Goal: Find specific page/section

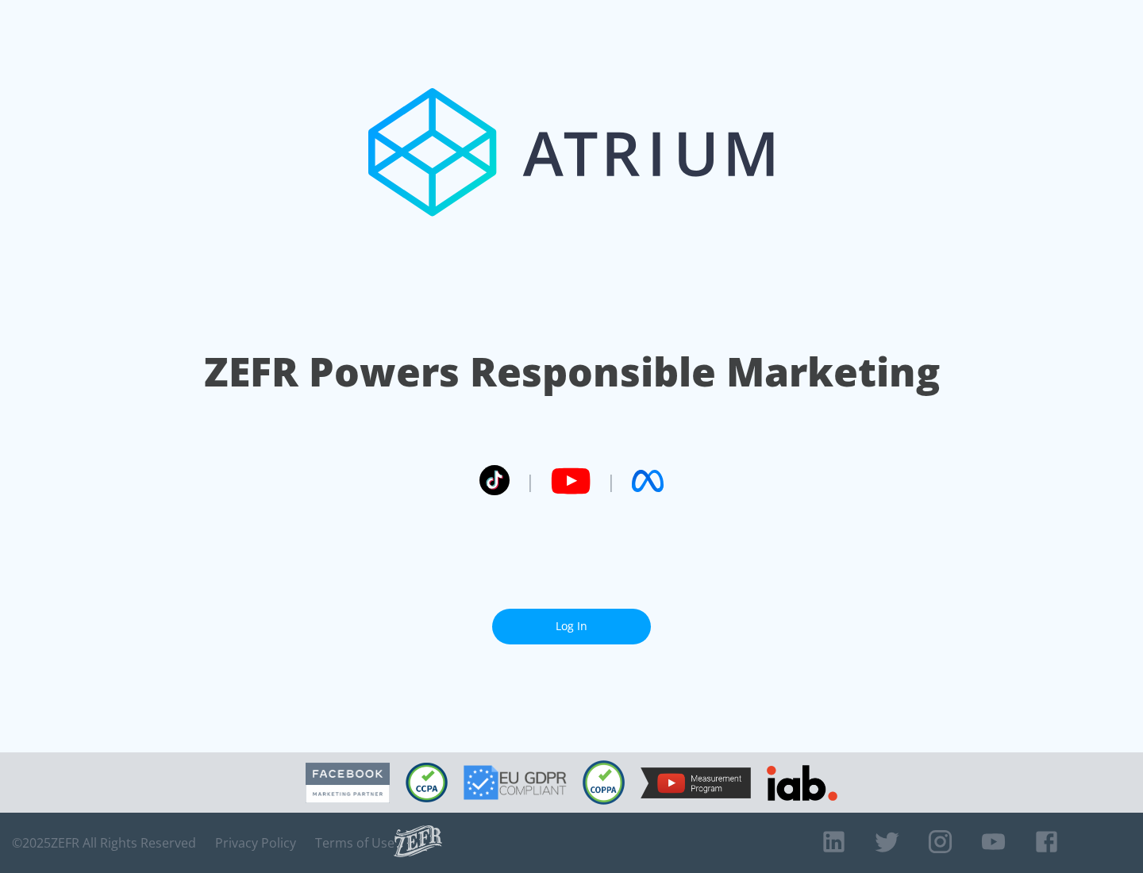
click at [571, 620] on link "Log In" at bounding box center [571, 627] width 159 height 36
